Goal: Information Seeking & Learning: Learn about a topic

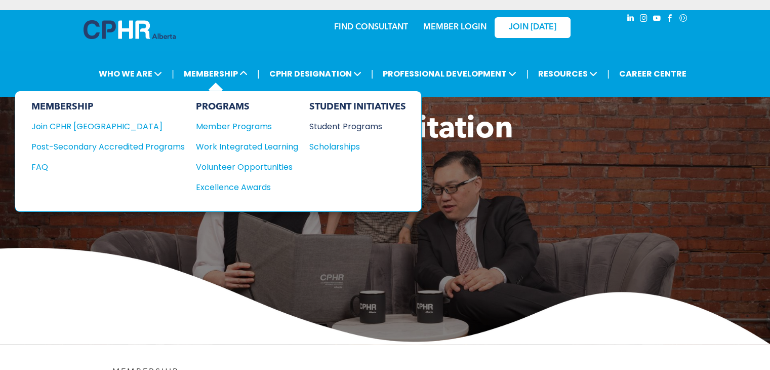
click at [318, 128] on div "Student Programs" at bounding box center [352, 126] width 87 height 13
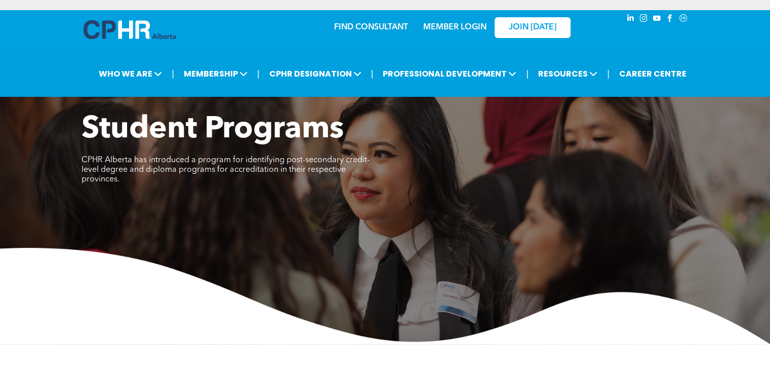
click at [118, 31] on img at bounding box center [130, 29] width 92 height 19
